Goal: Task Accomplishment & Management: Use online tool/utility

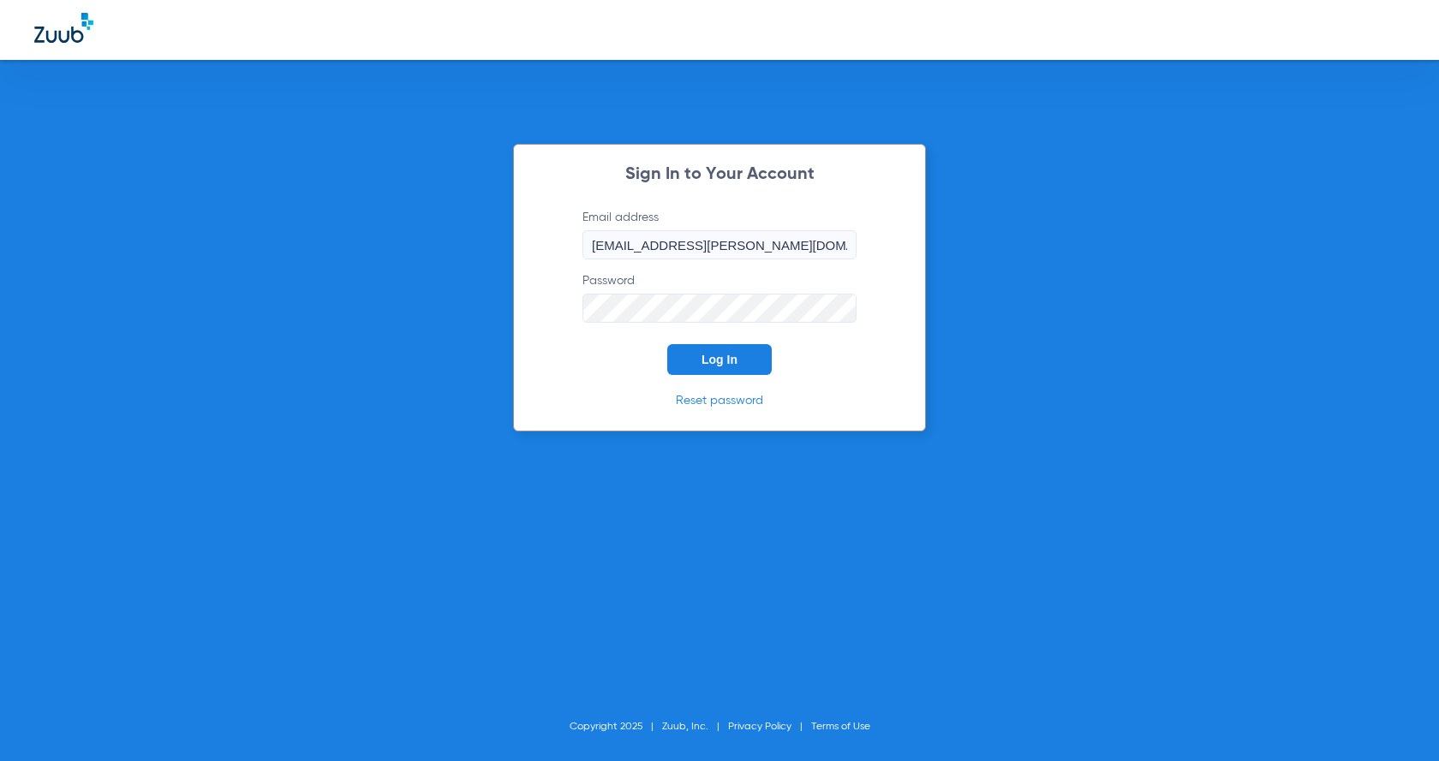
click at [718, 356] on span "Log In" at bounding box center [719, 360] width 36 height 14
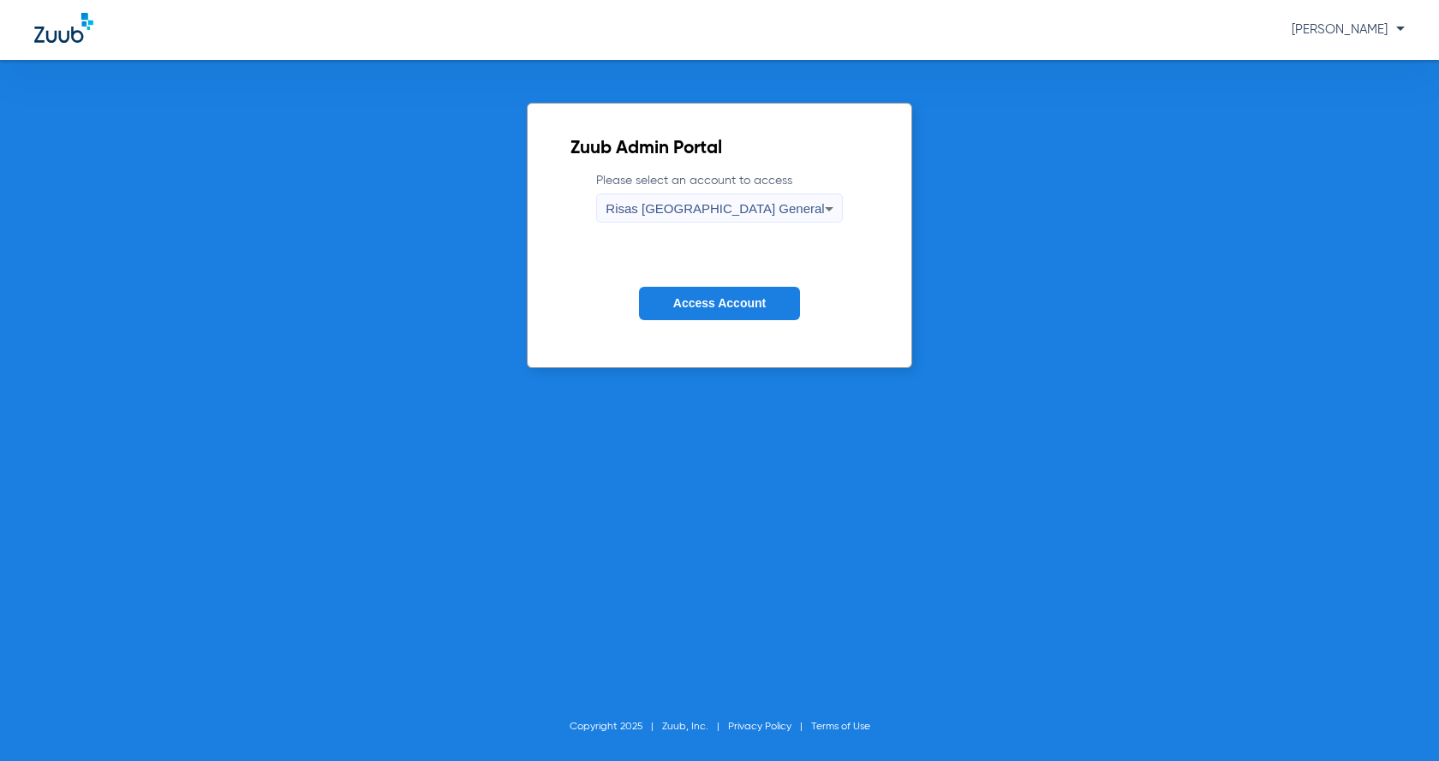
click at [713, 295] on button "Access Account" at bounding box center [719, 303] width 161 height 33
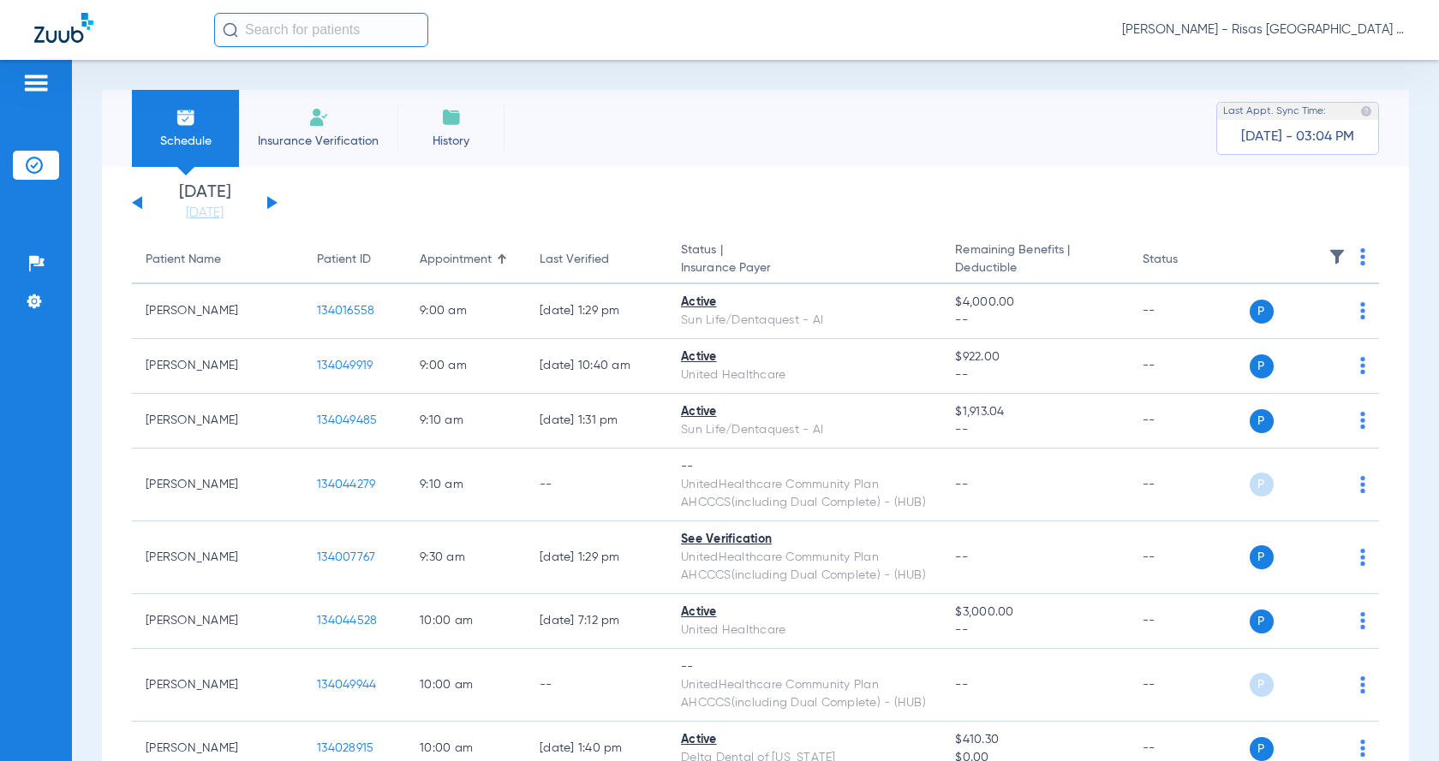
click at [267, 209] on button at bounding box center [272, 202] width 10 height 13
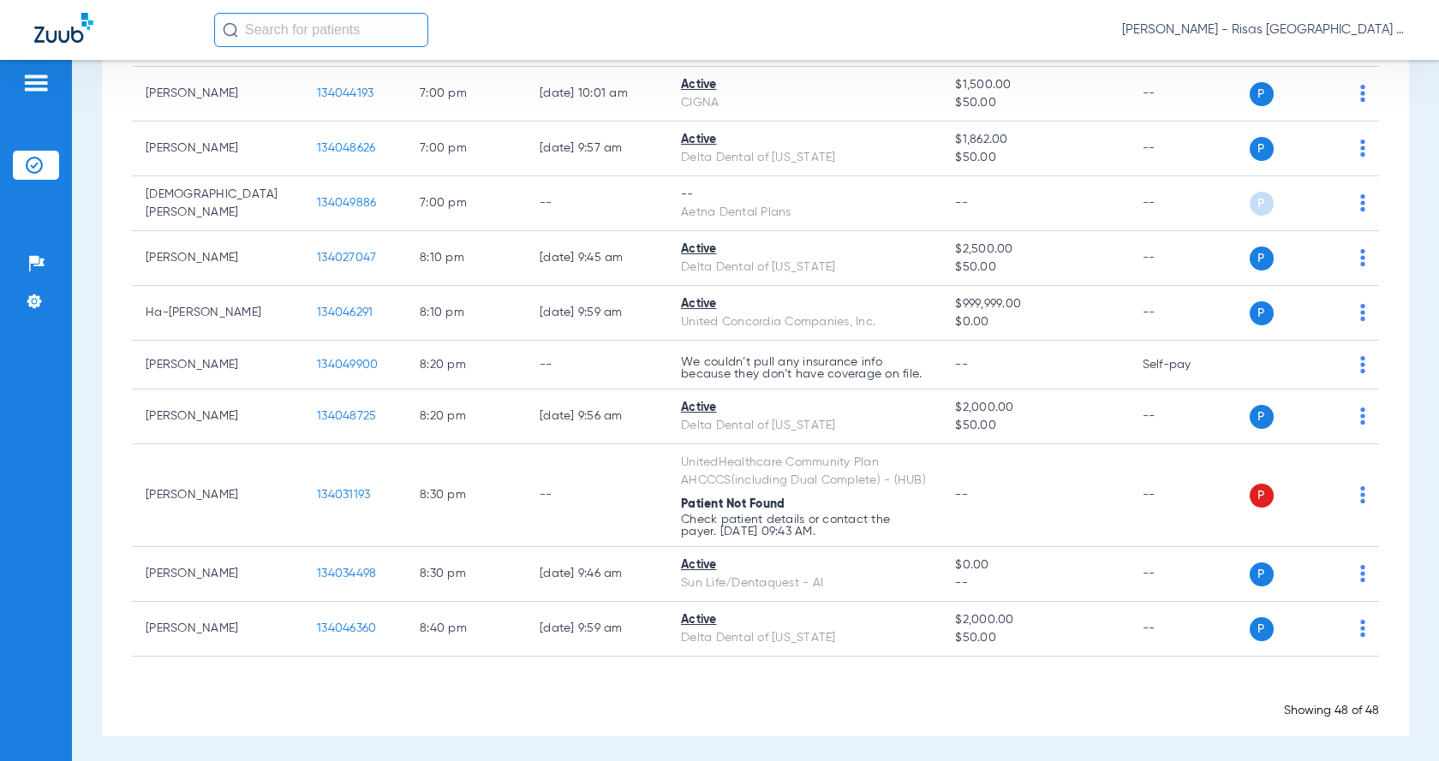
scroll to position [2497, 0]
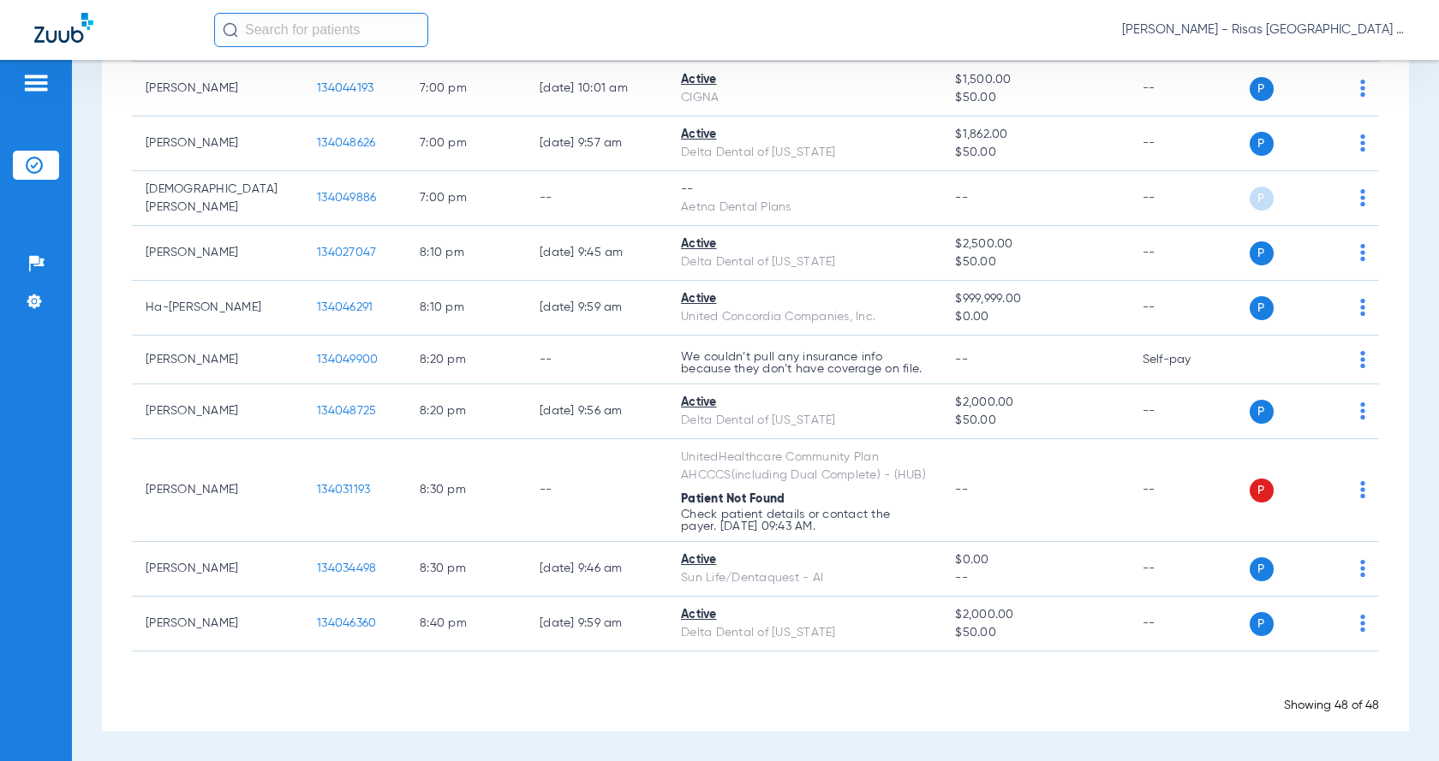
click at [319, 31] on input "text" at bounding box center [321, 30] width 214 height 34
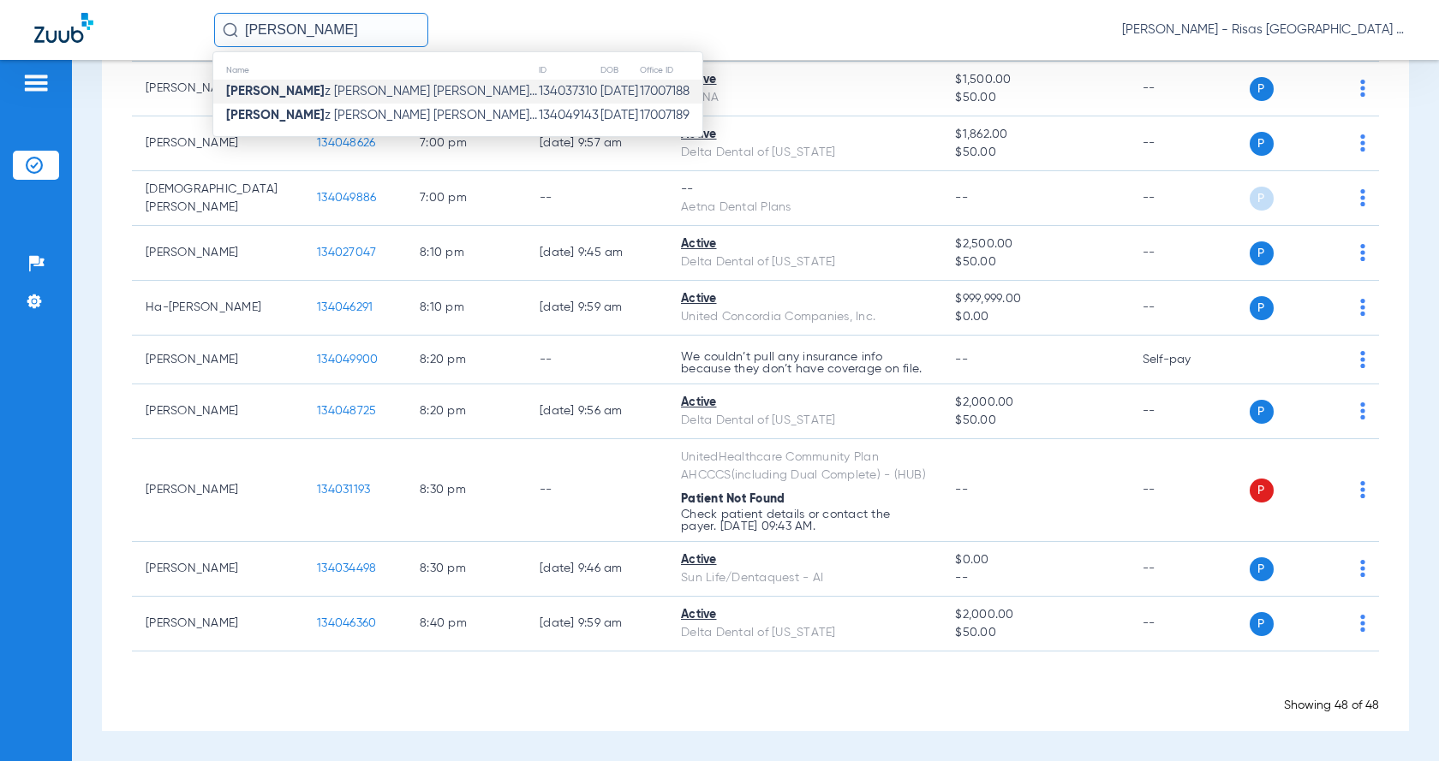
type input "[PERSON_NAME]"
click at [378, 83] on td "[PERSON_NAME] z [PERSON_NAME] [PERSON_NAME]..." at bounding box center [375, 92] width 325 height 24
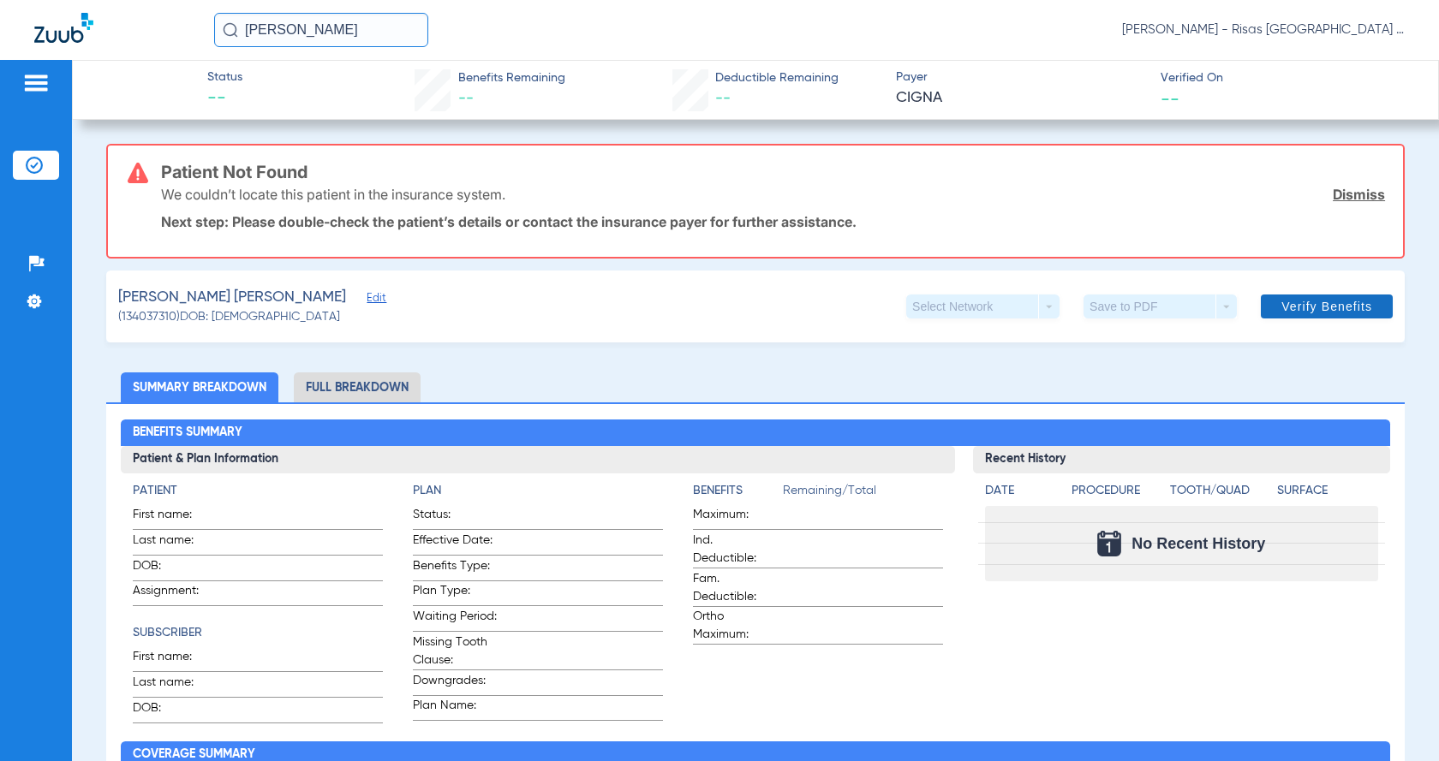
click at [1268, 302] on span at bounding box center [1327, 306] width 132 height 41
click at [385, 376] on li "Full Breakdown" at bounding box center [357, 388] width 127 height 30
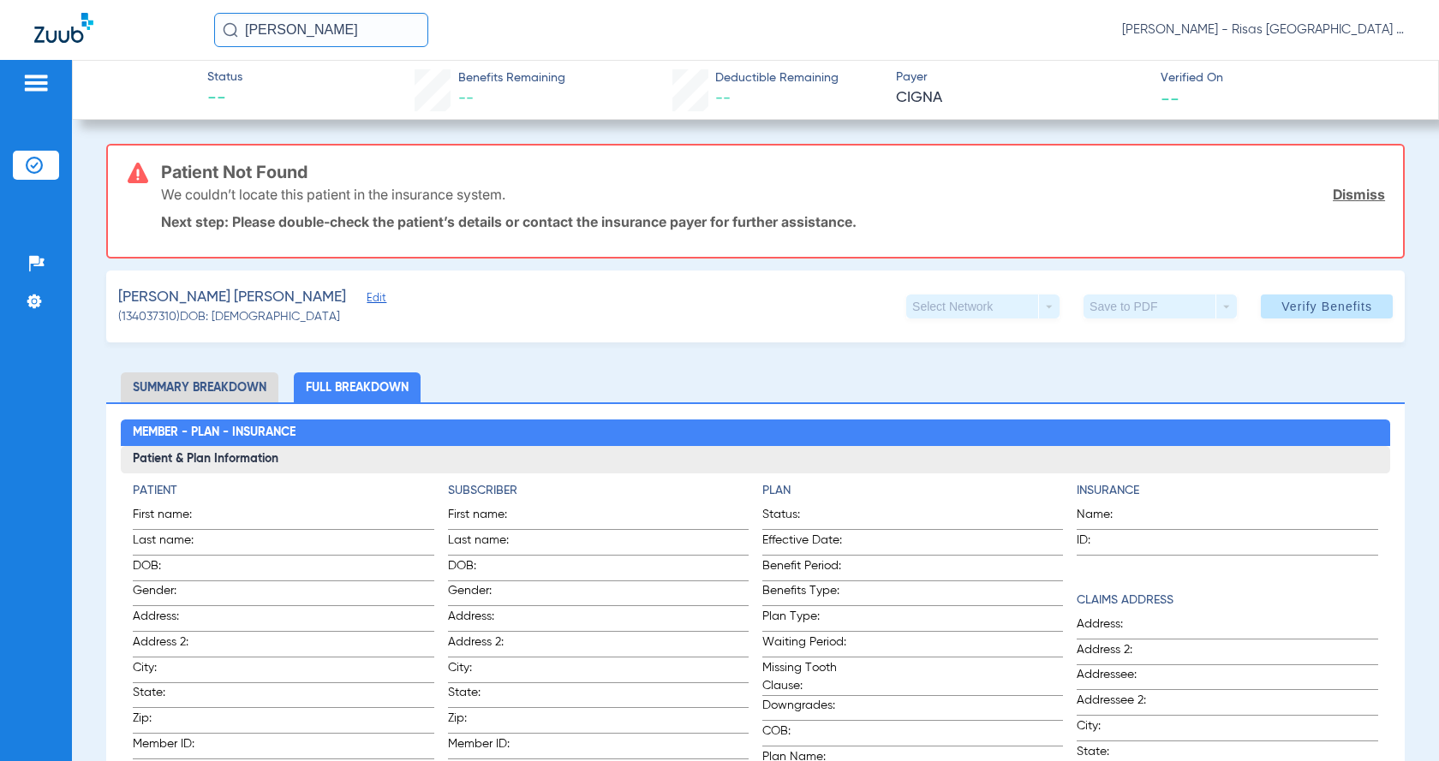
click at [33, 93] on div at bounding box center [35, 86] width 27 height 26
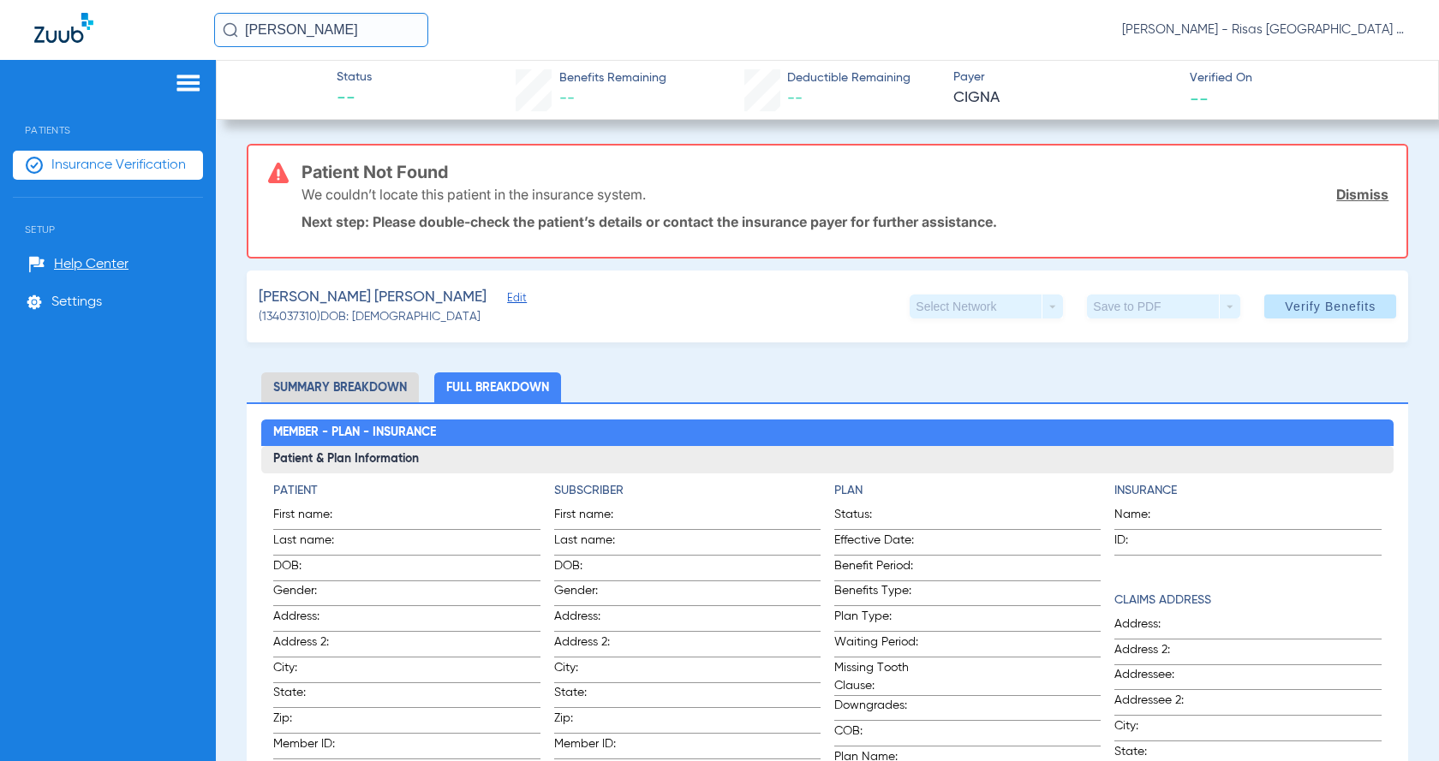
click at [109, 176] on li "Insurance Verification" at bounding box center [108, 165] width 190 height 29
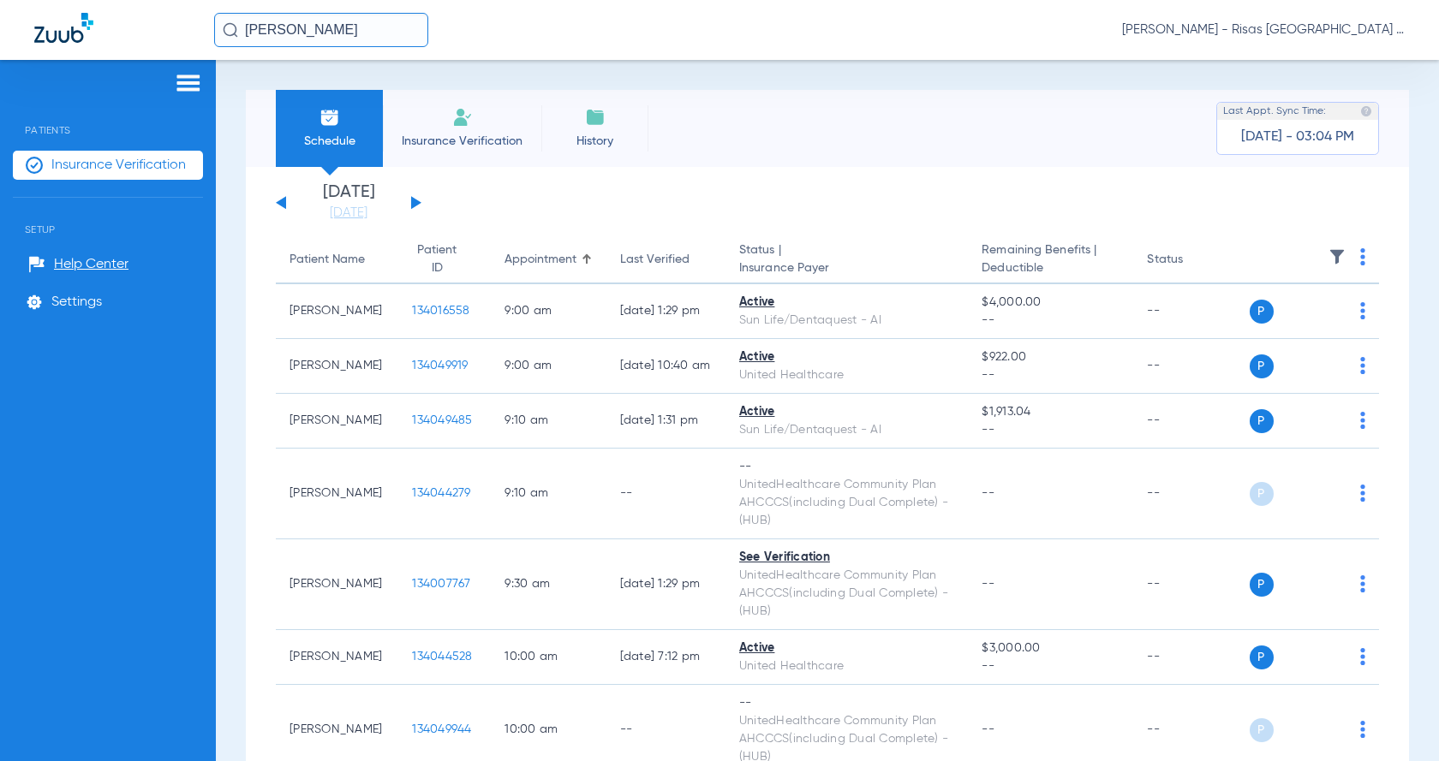
click at [415, 200] on button at bounding box center [416, 202] width 10 height 13
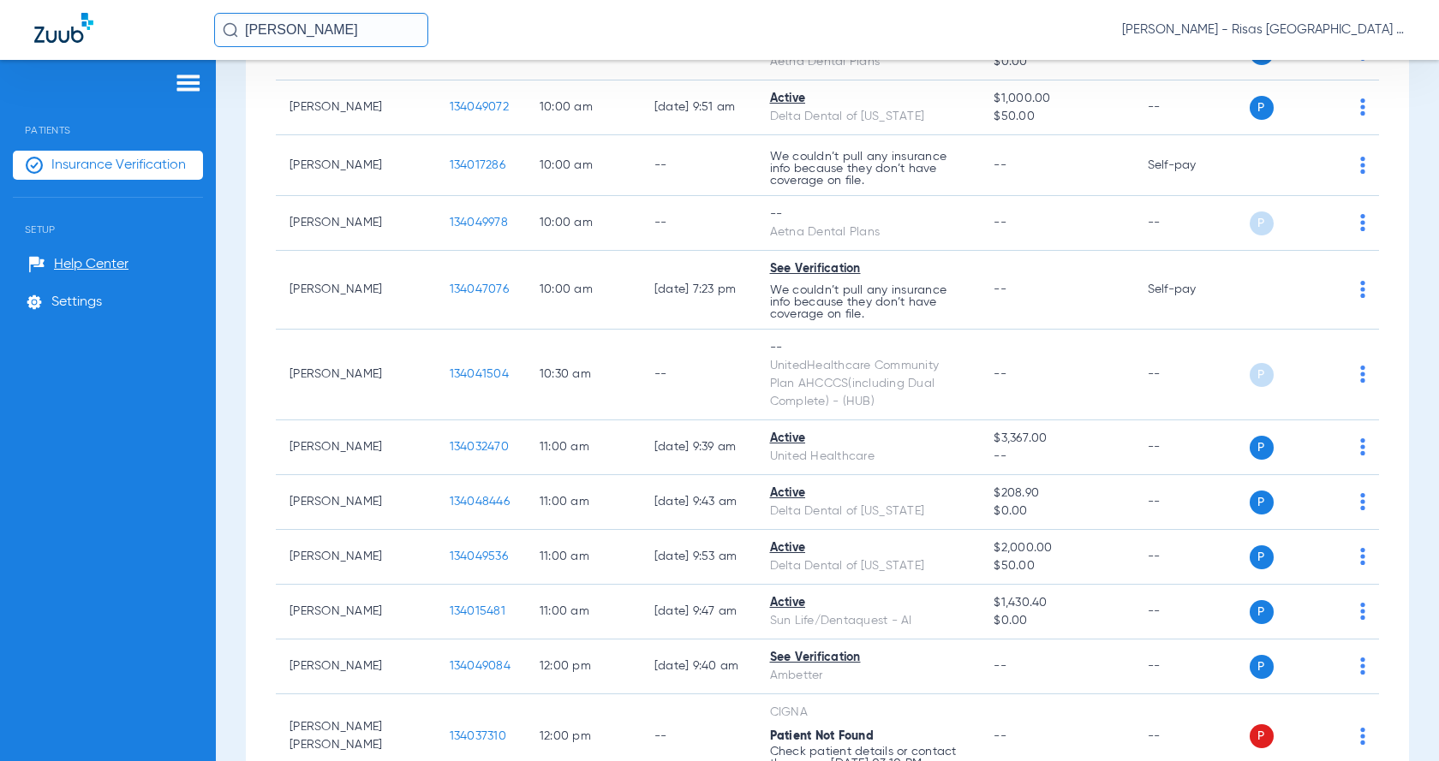
scroll to position [600, 0]
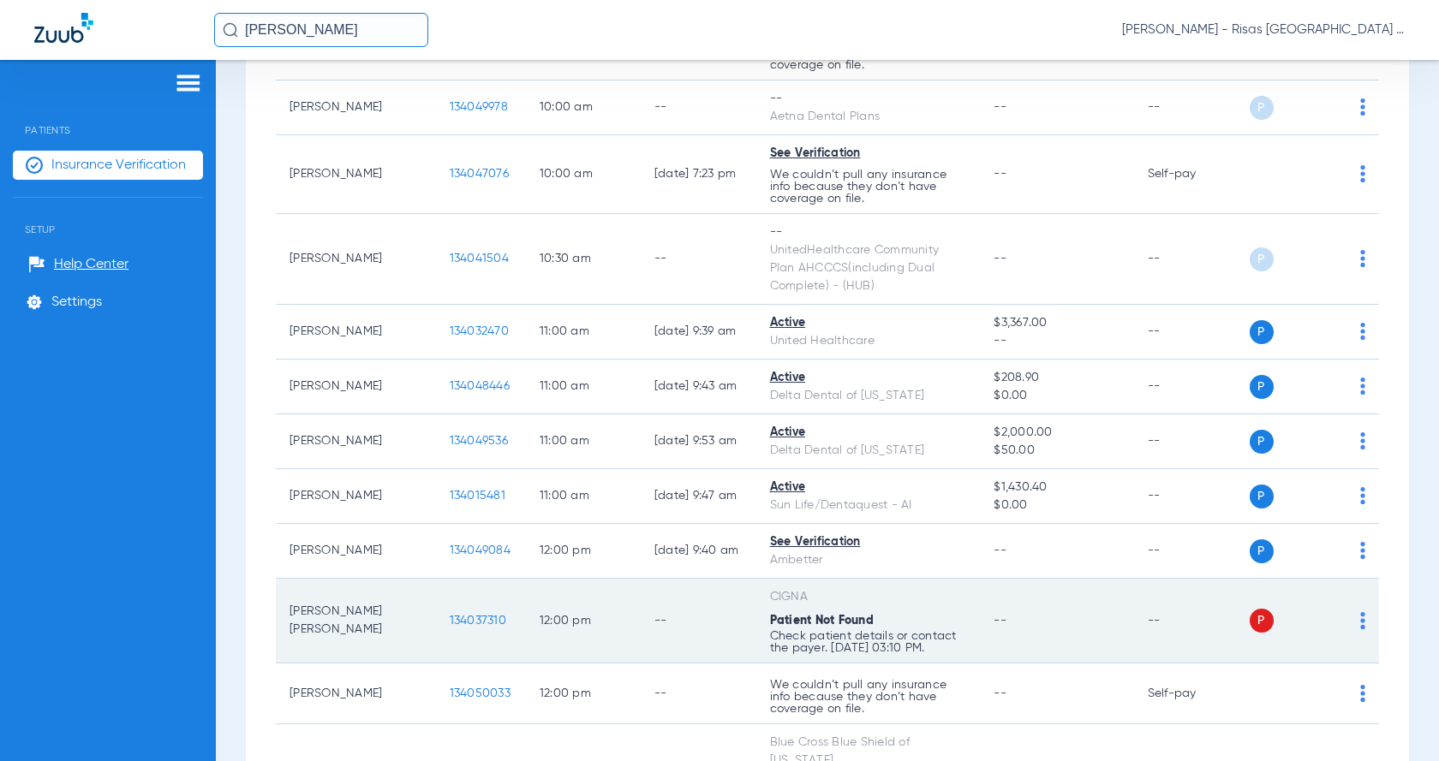
click at [1341, 619] on div "P S" at bounding box center [1308, 621] width 116 height 24
click at [1352, 617] on td "P S" at bounding box center [1315, 621] width 130 height 85
click at [1360, 622] on img at bounding box center [1362, 620] width 5 height 17
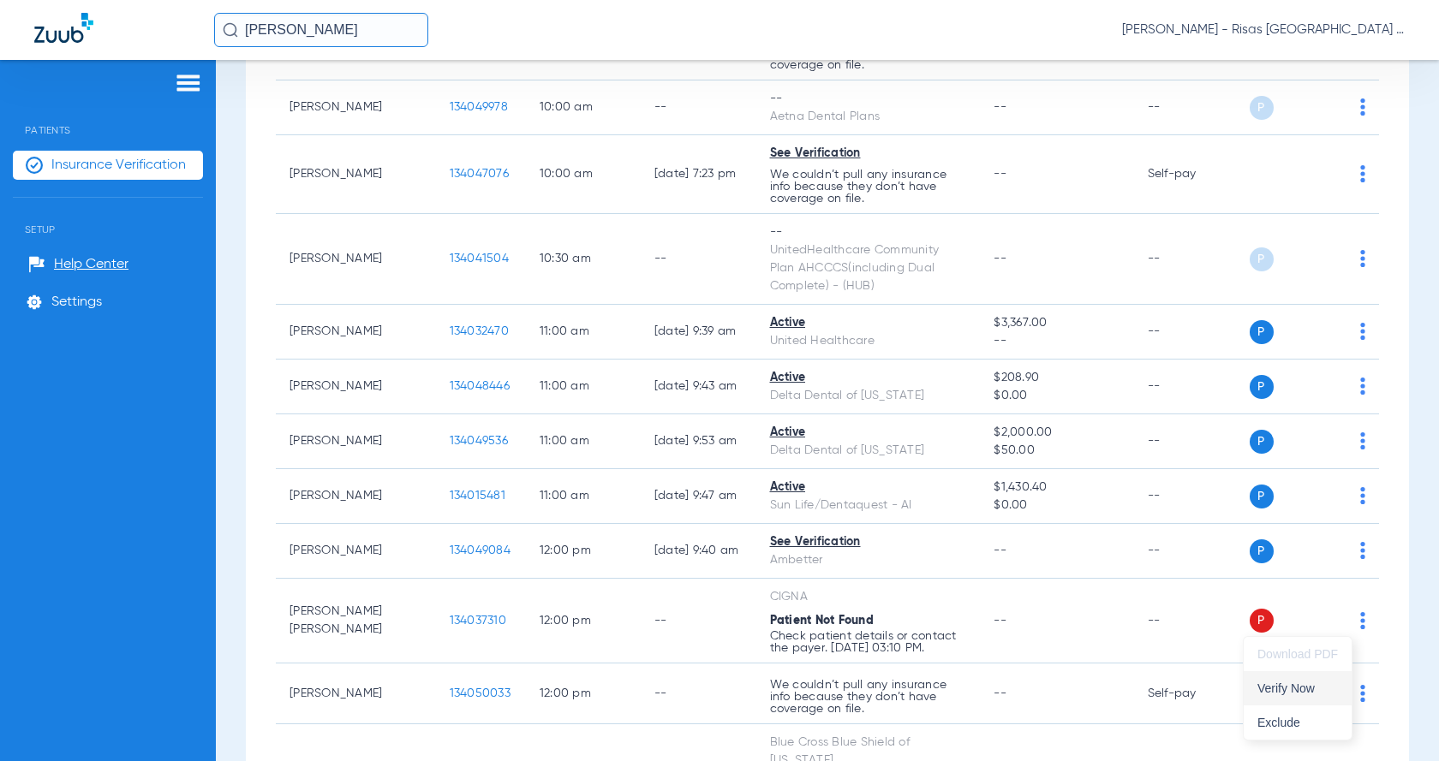
click at [1301, 695] on span "Verify Now" at bounding box center [1297, 689] width 81 height 12
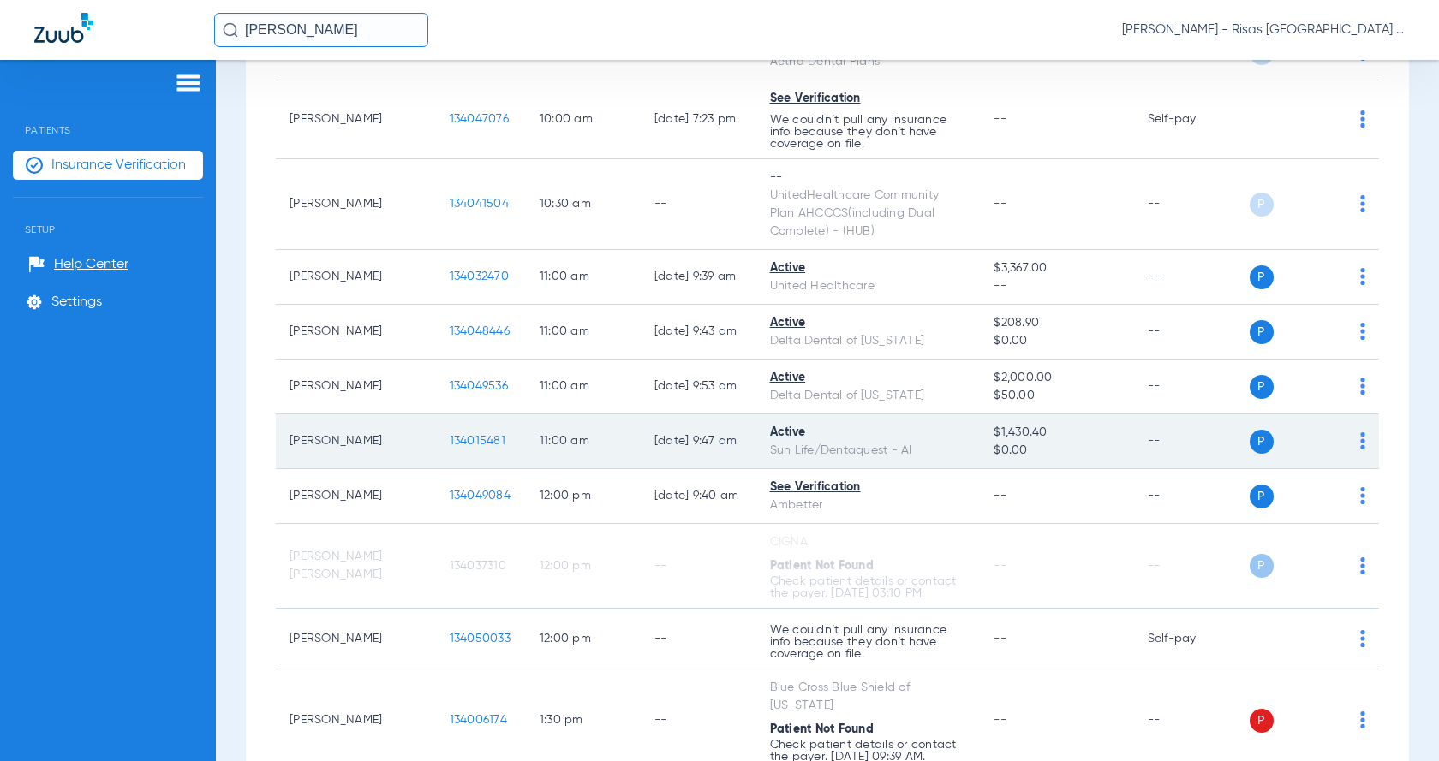
scroll to position [685, 0]
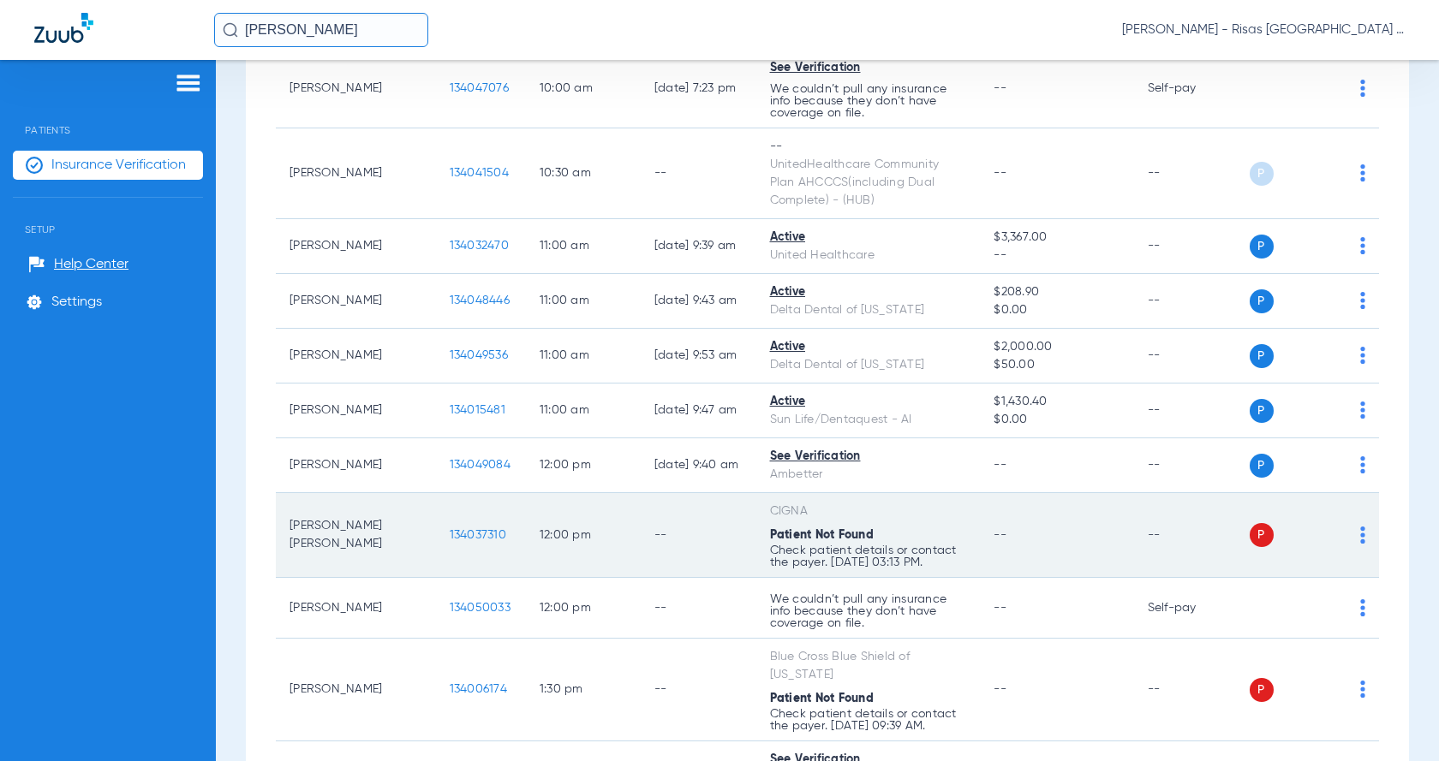
click at [1360, 538] on img at bounding box center [1362, 535] width 5 height 17
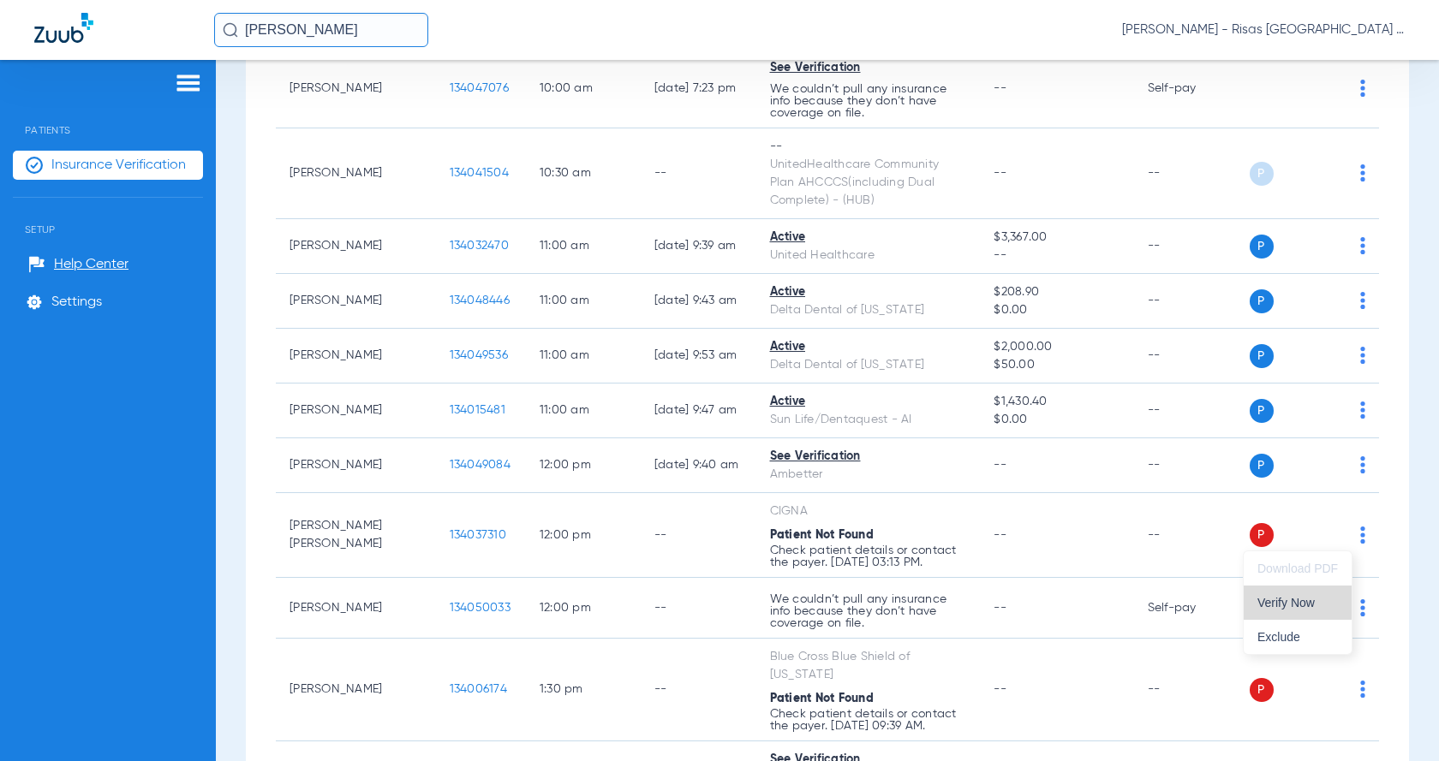
click at [1286, 597] on span "Verify Now" at bounding box center [1297, 603] width 81 height 12
